Goal: Task Accomplishment & Management: Manage account settings

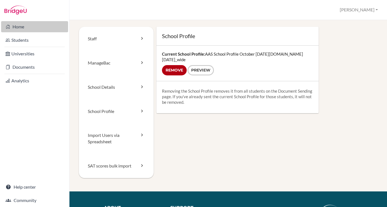
click at [18, 23] on link "Home" at bounding box center [34, 26] width 67 height 11
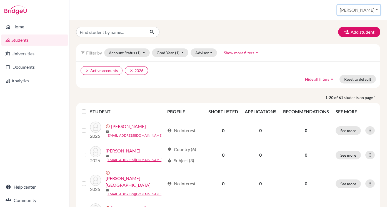
click at [375, 8] on button "[PERSON_NAME]" at bounding box center [359, 10] width 43 height 11
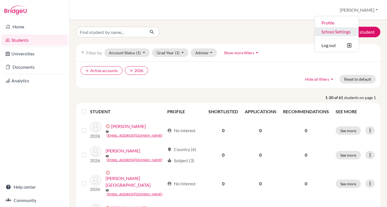
click at [351, 34] on link "School Settings" at bounding box center [337, 31] width 44 height 9
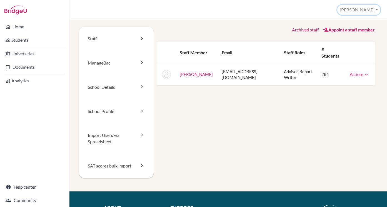
click at [367, 11] on button "[PERSON_NAME]" at bounding box center [359, 10] width 43 height 10
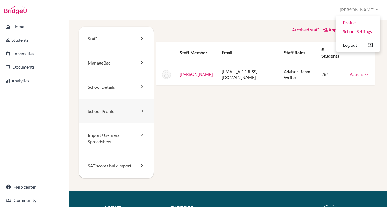
click at [134, 111] on link "School Profile" at bounding box center [116, 111] width 75 height 24
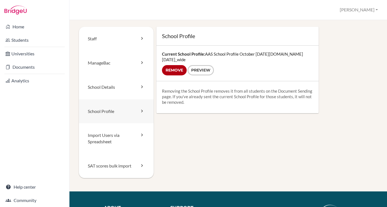
click at [130, 111] on link "School Profile" at bounding box center [116, 111] width 75 height 24
click at [126, 93] on link "School Details" at bounding box center [116, 87] width 75 height 24
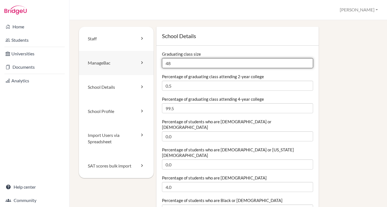
drag, startPoint x: 185, startPoint y: 65, endPoint x: 148, endPoint y: 65, distance: 36.4
type input "60"
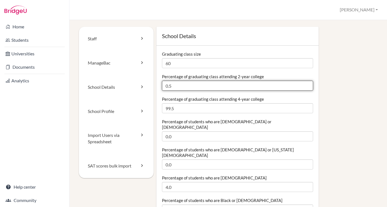
click at [184, 86] on input "0.5" at bounding box center [238, 86] width 152 height 10
drag, startPoint x: 197, startPoint y: 88, endPoint x: 155, endPoint y: 88, distance: 42.6
type input "0"
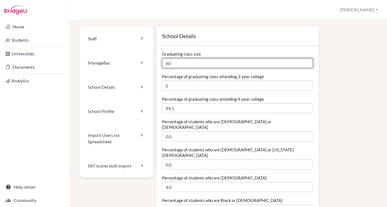
click at [182, 62] on input "60" at bounding box center [238, 63] width 152 height 10
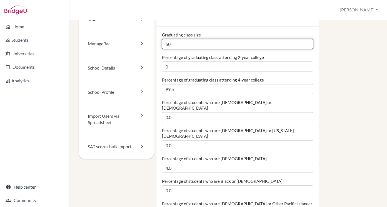
scroll to position [20, 0]
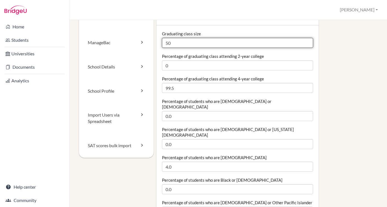
drag, startPoint x: 178, startPoint y: 44, endPoint x: 154, endPoint y: 43, distance: 24.8
type input "60"
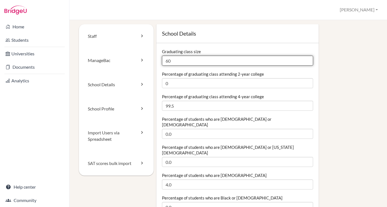
scroll to position [0, 0]
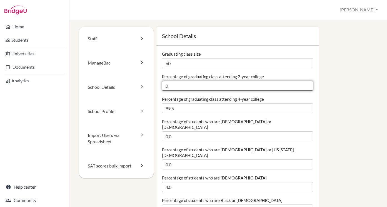
click at [194, 87] on input "0" at bounding box center [238, 86] width 152 height 10
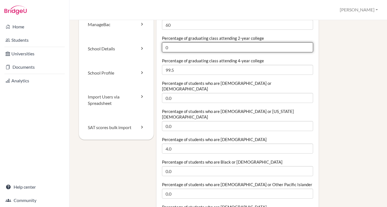
scroll to position [41, 0]
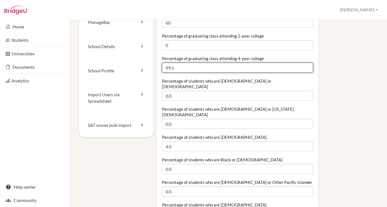
click at [184, 69] on input "99.5" at bounding box center [238, 68] width 152 height 10
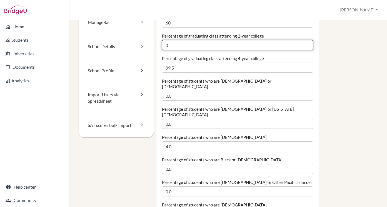
drag, startPoint x: 175, startPoint y: 49, endPoint x: 157, endPoint y: 46, distance: 17.8
type input "3"
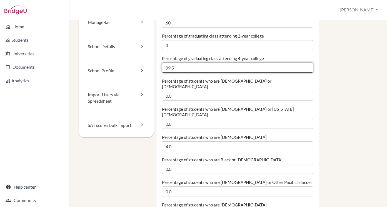
drag, startPoint x: 182, startPoint y: 67, endPoint x: 162, endPoint y: 67, distance: 20.9
type input "95"
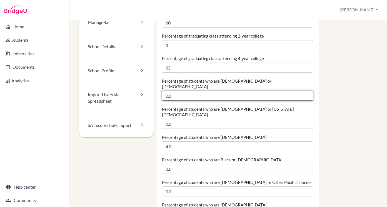
click at [184, 91] on input "0.0" at bounding box center [238, 96] width 152 height 10
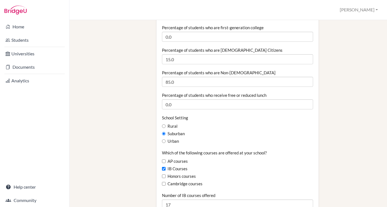
scroll to position [241, 0]
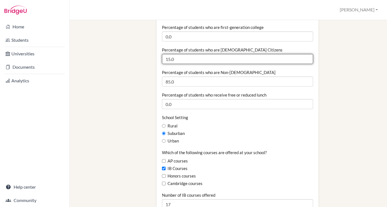
drag, startPoint x: 181, startPoint y: 49, endPoint x: 140, endPoint y: 44, distance: 40.4
type input "16"
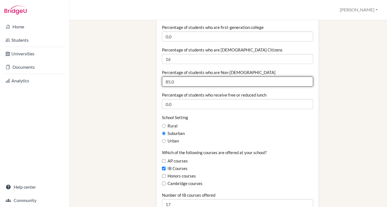
drag, startPoint x: 181, startPoint y: 71, endPoint x: 152, endPoint y: 69, distance: 28.4
type input "84"
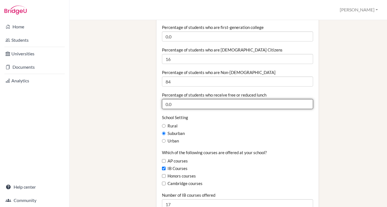
drag, startPoint x: 183, startPoint y: 94, endPoint x: 159, endPoint y: 93, distance: 24.2
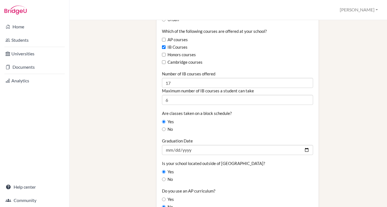
scroll to position [363, 0]
type input "0"
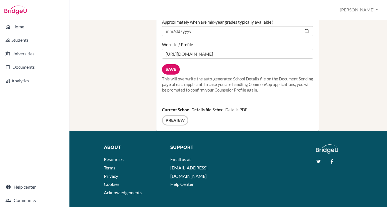
scroll to position [773, 0]
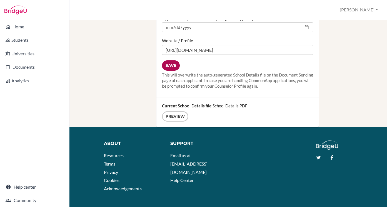
click at [169, 60] on input "Save" at bounding box center [171, 65] width 18 height 10
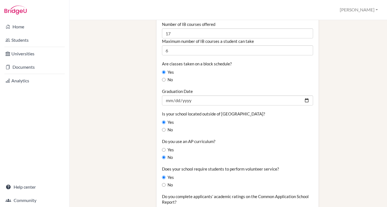
scroll to position [414, 0]
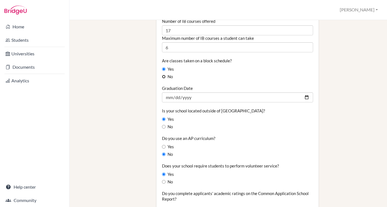
click at [163, 75] on input "No" at bounding box center [164, 77] width 4 height 4
radio input "true"
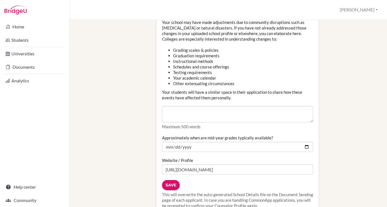
scroll to position [696, 0]
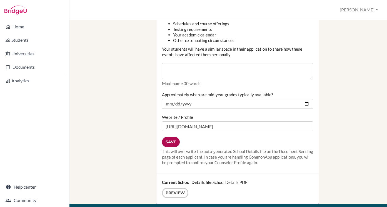
click at [172, 137] on input "Save" at bounding box center [171, 142] width 18 height 10
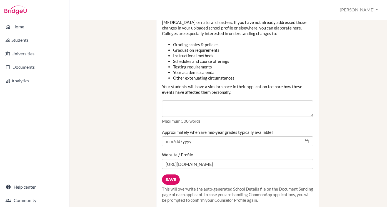
scroll to position [661, 0]
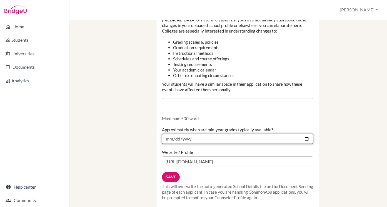
click at [179, 134] on input "[DATE]" at bounding box center [238, 139] width 152 height 10
click at [173, 134] on input "[DATE]" at bounding box center [238, 139] width 152 height 10
click at [308, 134] on input "[DATE]" at bounding box center [238, 139] width 152 height 10
type input "2025-12-04"
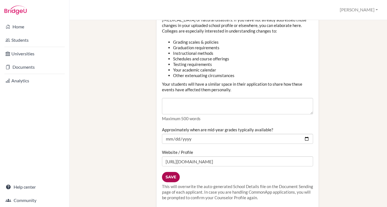
click at [171, 172] on input "Save" at bounding box center [171, 177] width 18 height 10
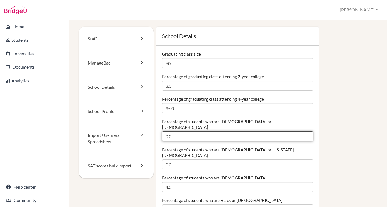
drag, startPoint x: 183, startPoint y: 130, endPoint x: 162, endPoint y: 128, distance: 20.9
click at [162, 131] on input "0.0" at bounding box center [238, 136] width 152 height 10
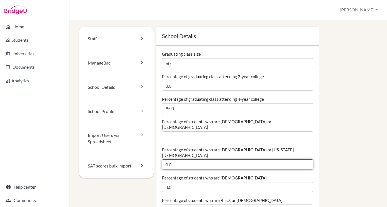
drag, startPoint x: 186, startPoint y: 150, endPoint x: 155, endPoint y: 150, distance: 30.6
drag, startPoint x: 176, startPoint y: 152, endPoint x: 155, endPoint y: 152, distance: 21.1
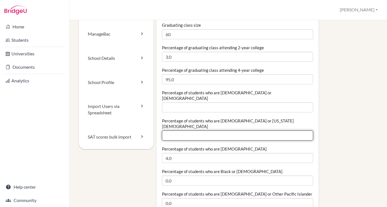
scroll to position [36, 0]
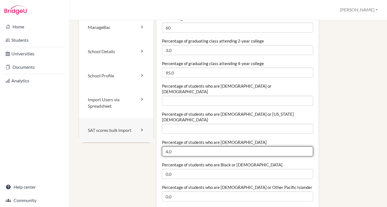
drag, startPoint x: 188, startPoint y: 141, endPoint x: 147, endPoint y: 141, distance: 40.9
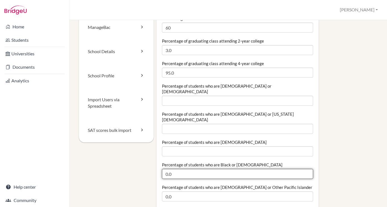
drag, startPoint x: 179, startPoint y: 163, endPoint x: 151, endPoint y: 163, distance: 27.5
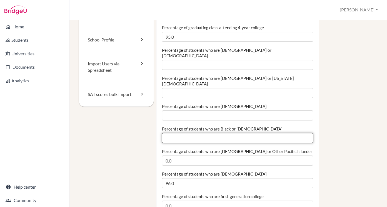
scroll to position [88, 0]
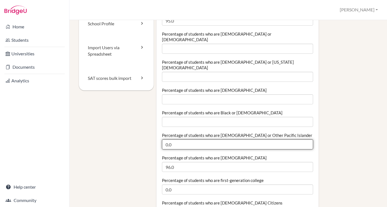
drag, startPoint x: 182, startPoint y: 135, endPoint x: 148, endPoint y: 135, distance: 33.7
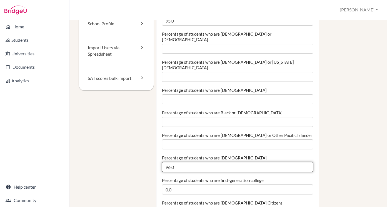
drag, startPoint x: 182, startPoint y: 155, endPoint x: 150, endPoint y: 156, distance: 32.8
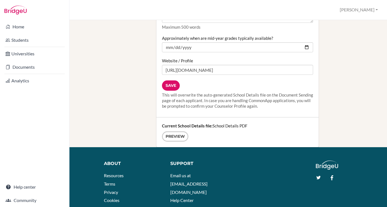
scroll to position [773, 0]
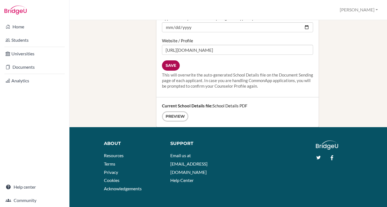
click at [170, 60] on input "Save" at bounding box center [171, 65] width 18 height 10
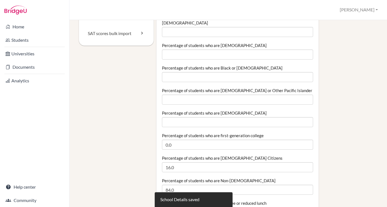
scroll to position [134, 0]
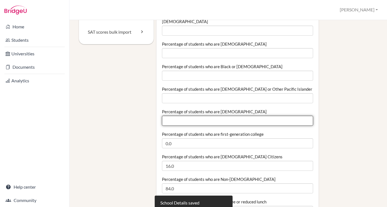
click at [190, 116] on input "Percentage of students who are [DEMOGRAPHIC_DATA]" at bounding box center [238, 121] width 152 height 10
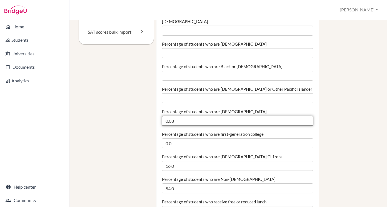
type input "0.04"
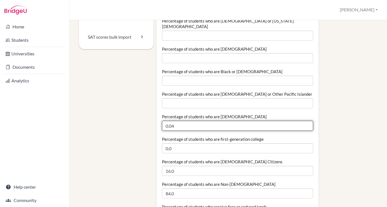
scroll to position [132, 0]
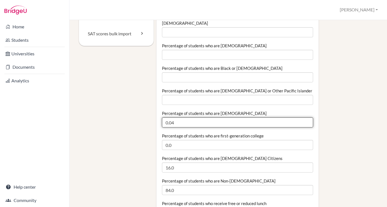
drag, startPoint x: 182, startPoint y: 111, endPoint x: 157, endPoint y: 112, distance: 25.6
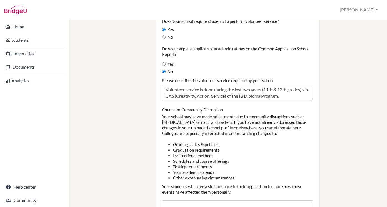
scroll to position [626, 0]
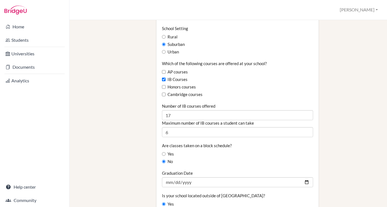
scroll to position [356, 0]
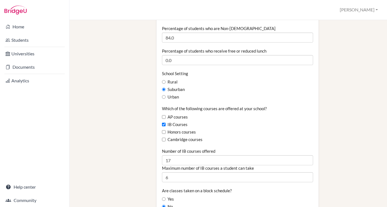
scroll to position [293, 0]
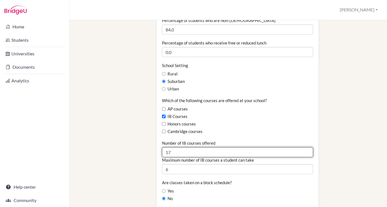
drag, startPoint x: 180, startPoint y: 142, endPoint x: 147, endPoint y: 142, distance: 33.7
click at [147, 142] on div "Staff ManageBac School Details School Profile Import Users via Spreadsheet SAT …" at bounding box center [228, 170] width 299 height 873
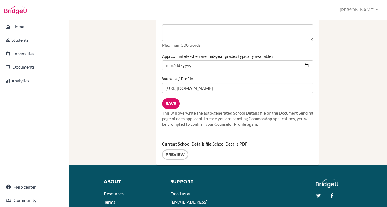
scroll to position [773, 0]
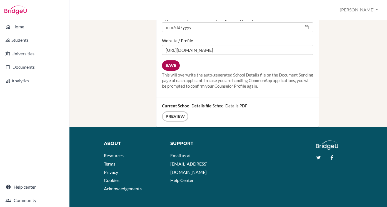
type input "19"
click at [169, 60] on input "Save" at bounding box center [171, 65] width 18 height 10
